Goal: Navigation & Orientation: Find specific page/section

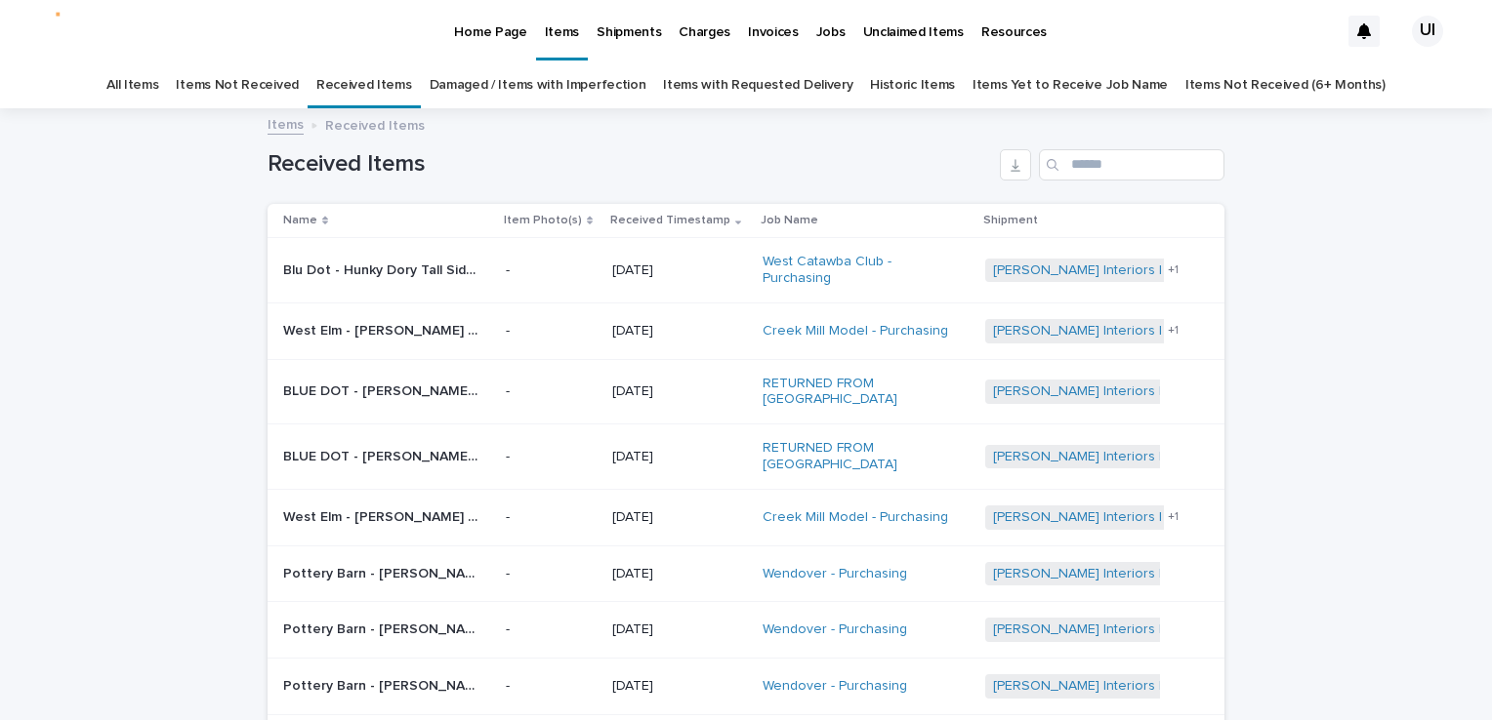
click at [16, 248] on div "Loading... Saving… Loading... Saving… Received Items Name Item Photo(s) Receive…" at bounding box center [746, 556] width 1492 height 893
click at [541, 77] on link "Damaged / Items with Imperfection" at bounding box center [537, 85] width 217 height 46
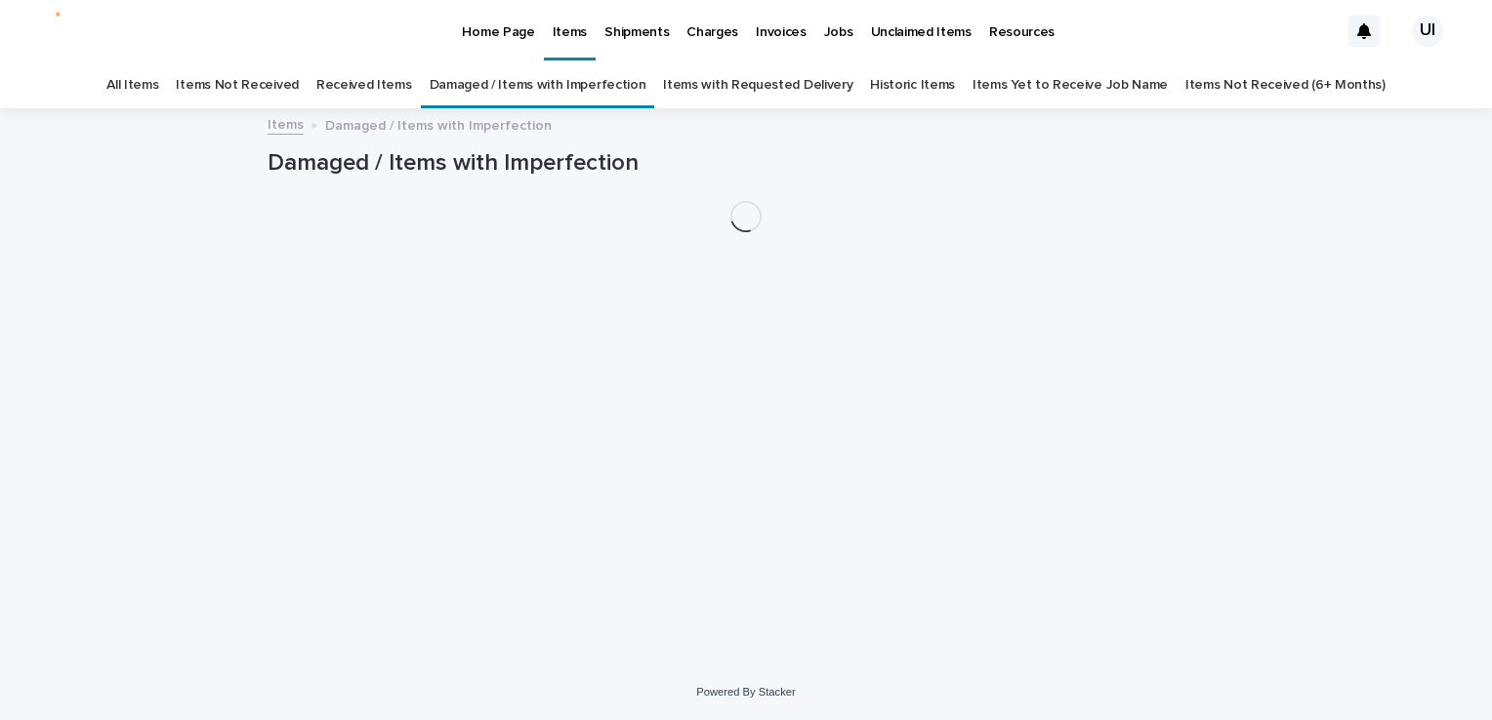
click at [375, 84] on link "Received Items" at bounding box center [364, 85] width 96 height 46
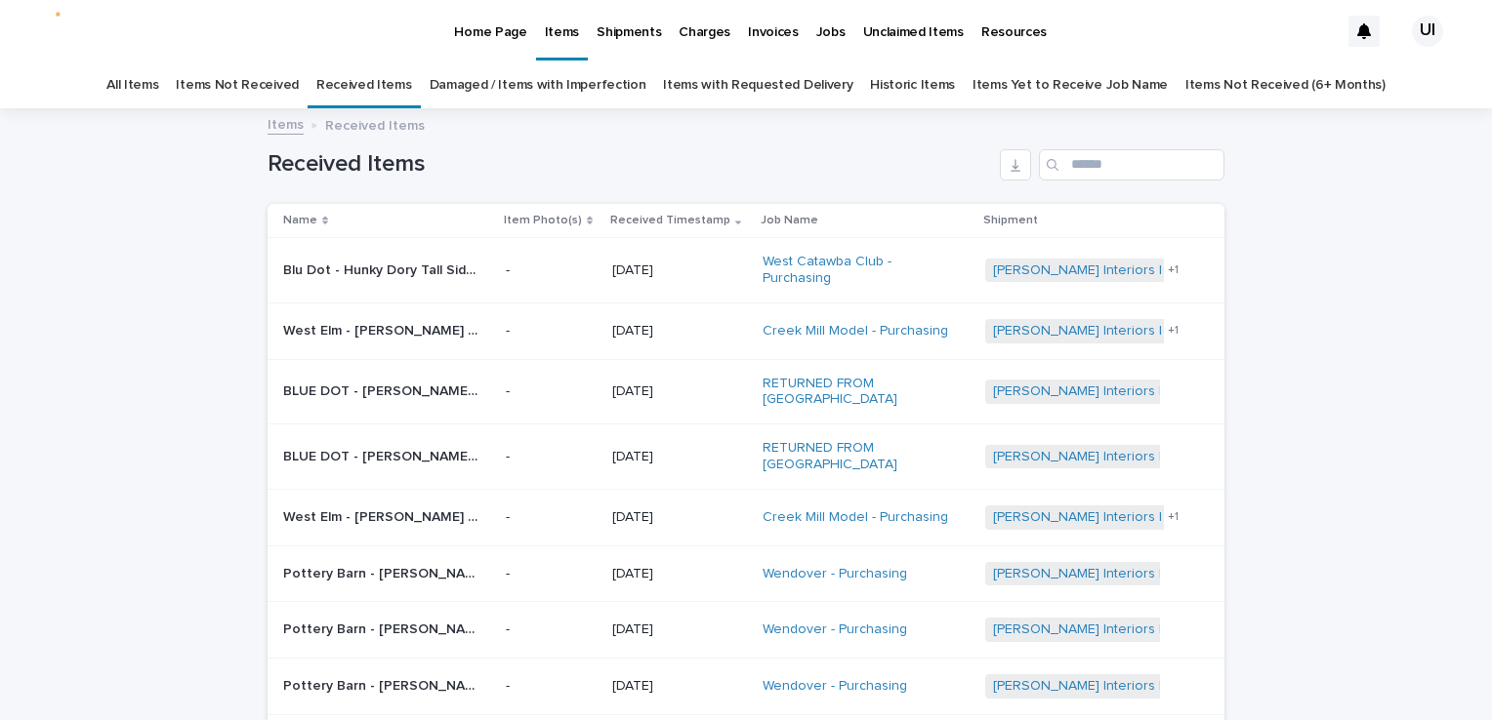
scroll to position [98, 0]
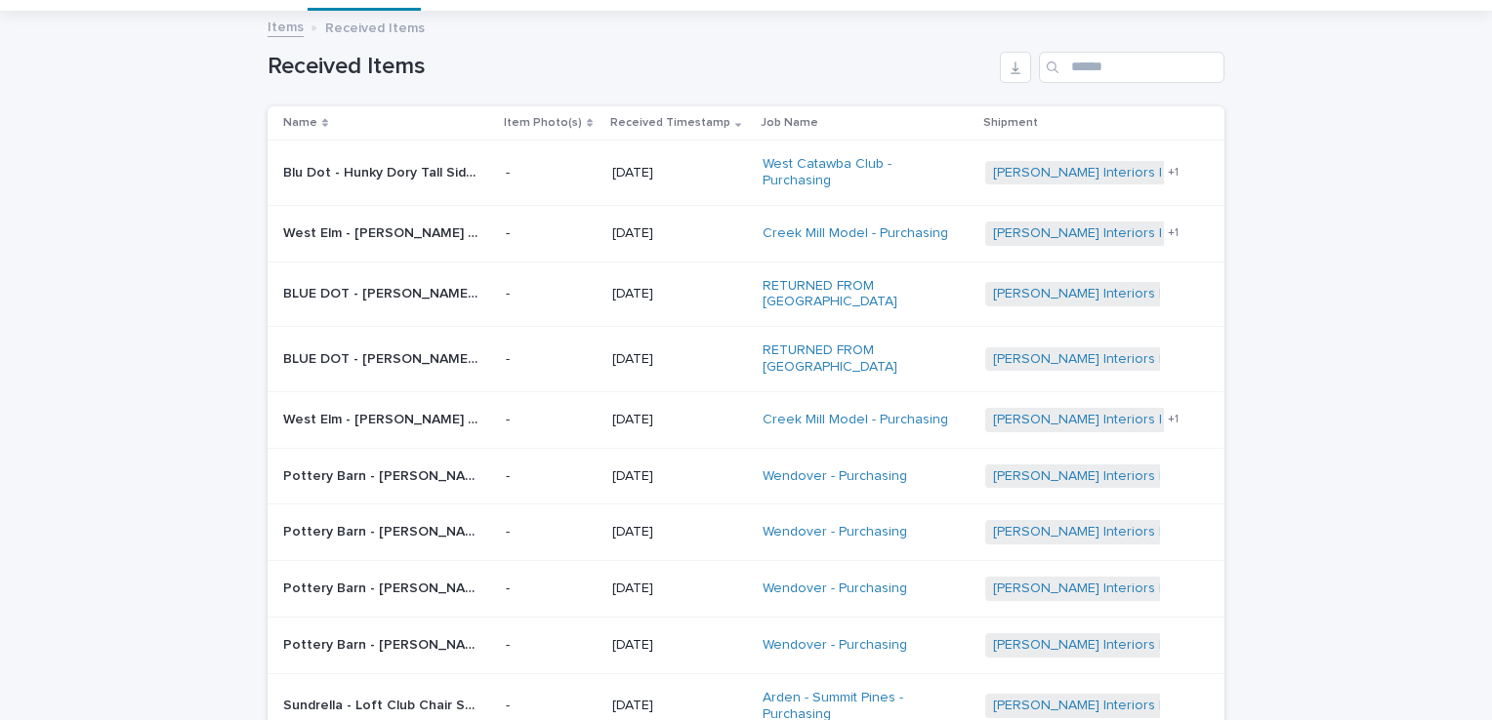
click at [1355, 222] on div "Loading... Saving… Loading... Saving… Received Items Name Item Photo(s) Receive…" at bounding box center [746, 459] width 1492 height 893
drag, startPoint x: 145, startPoint y: 246, endPoint x: 176, endPoint y: 251, distance: 30.7
click at [145, 246] on div "Loading... Saving… Loading... Saving… Received Items Name Item Photo(s) Receive…" at bounding box center [746, 459] width 1492 height 893
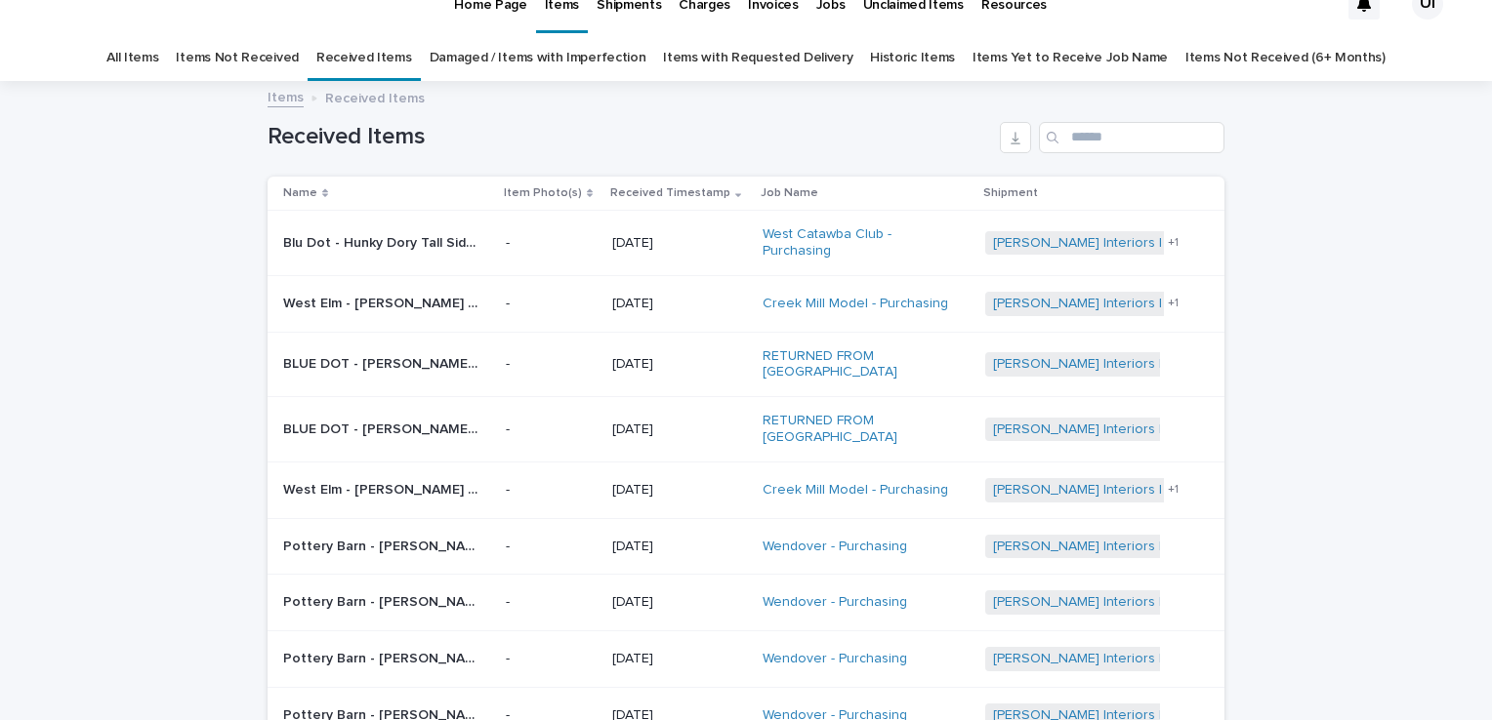
scroll to position [0, 0]
